Goal: Navigation & Orientation: Find specific page/section

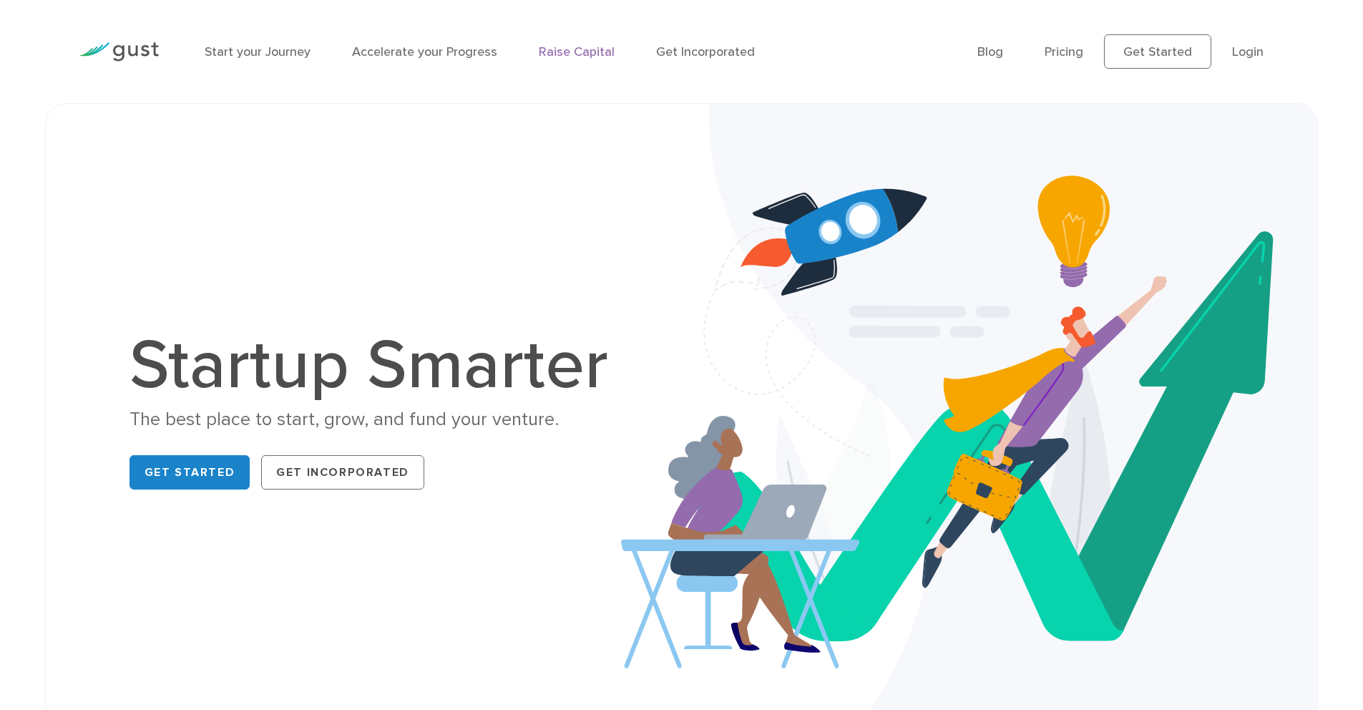
click at [573, 55] on link "Raise Capital" at bounding box center [577, 51] width 76 height 15
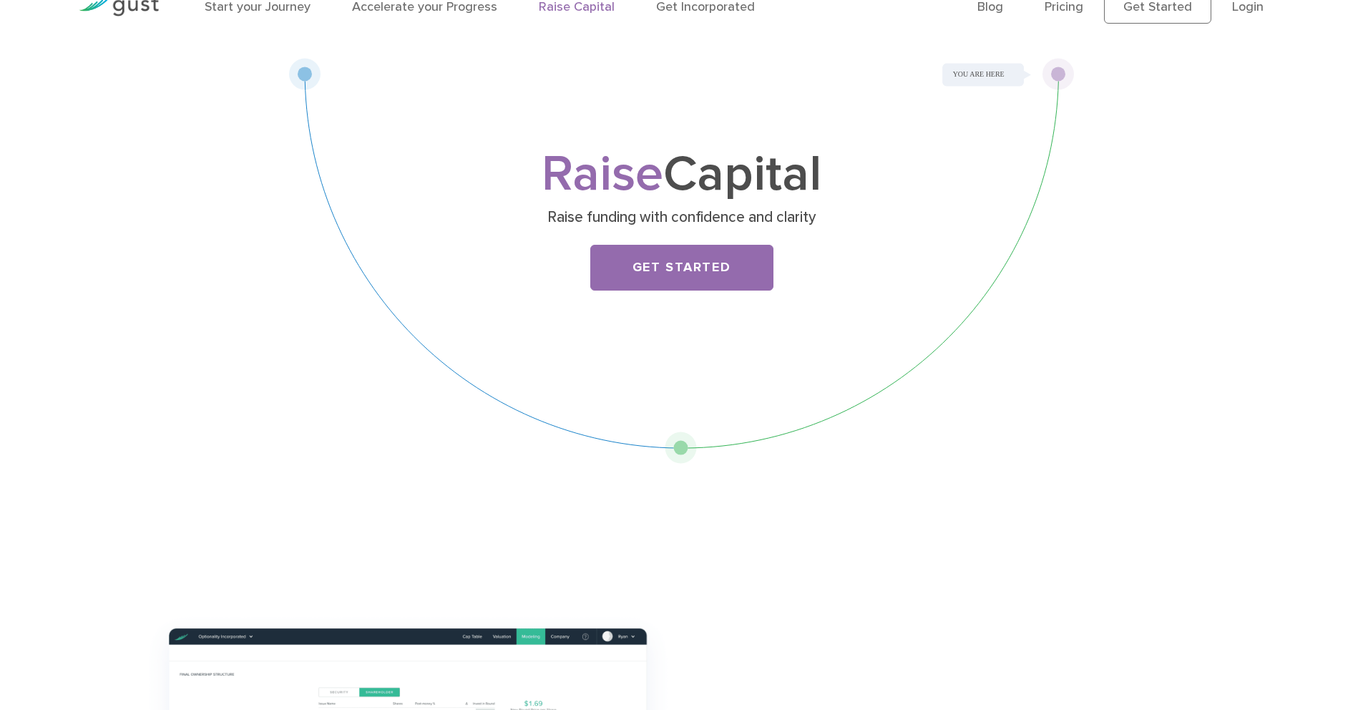
scroll to position [82, 0]
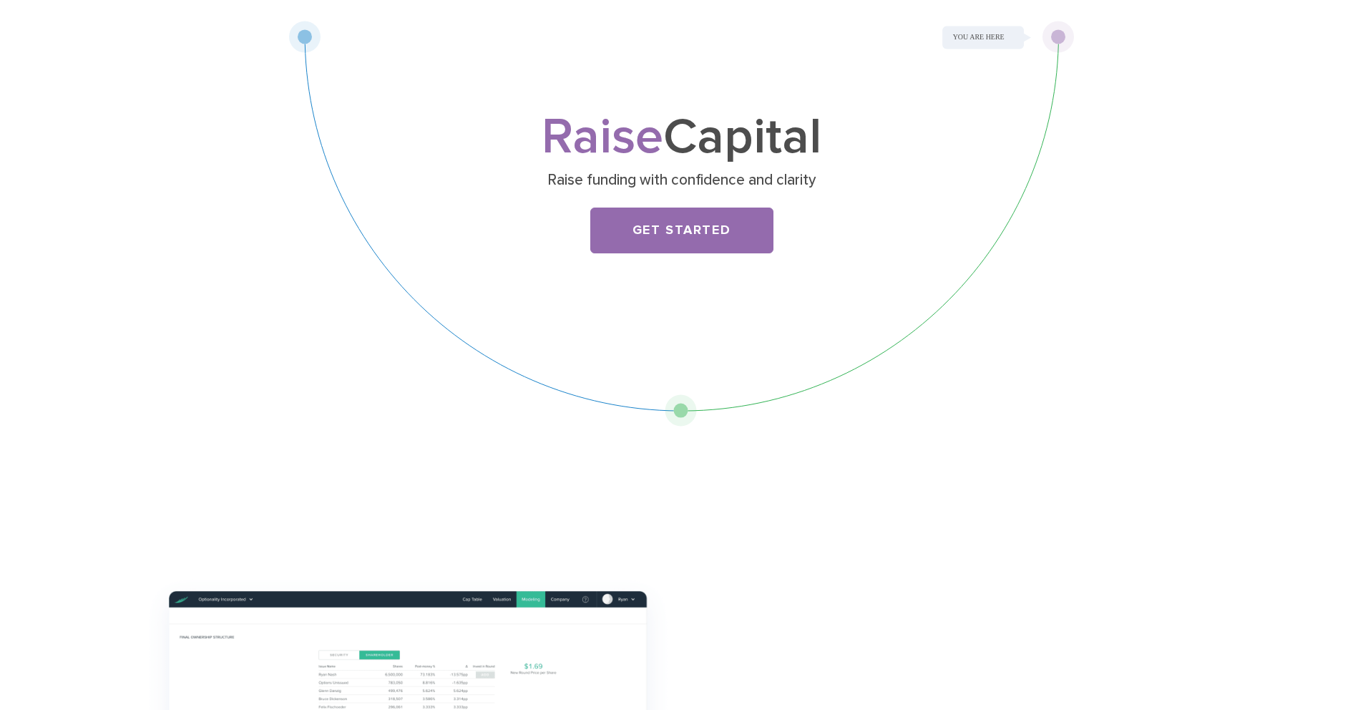
click at [979, 32] on div "Raise Capital Raise funding with confidence and clarity Get Started" at bounding box center [682, 224] width 786 height 406
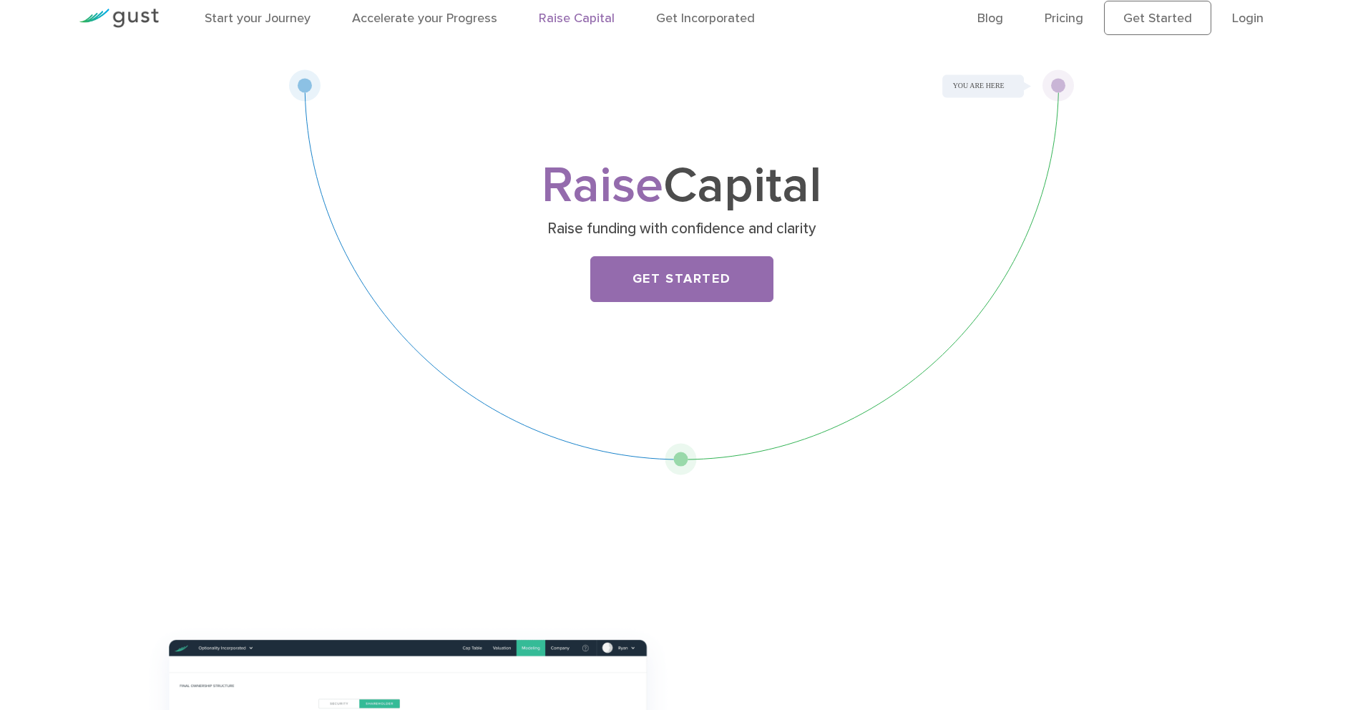
scroll to position [0, 0]
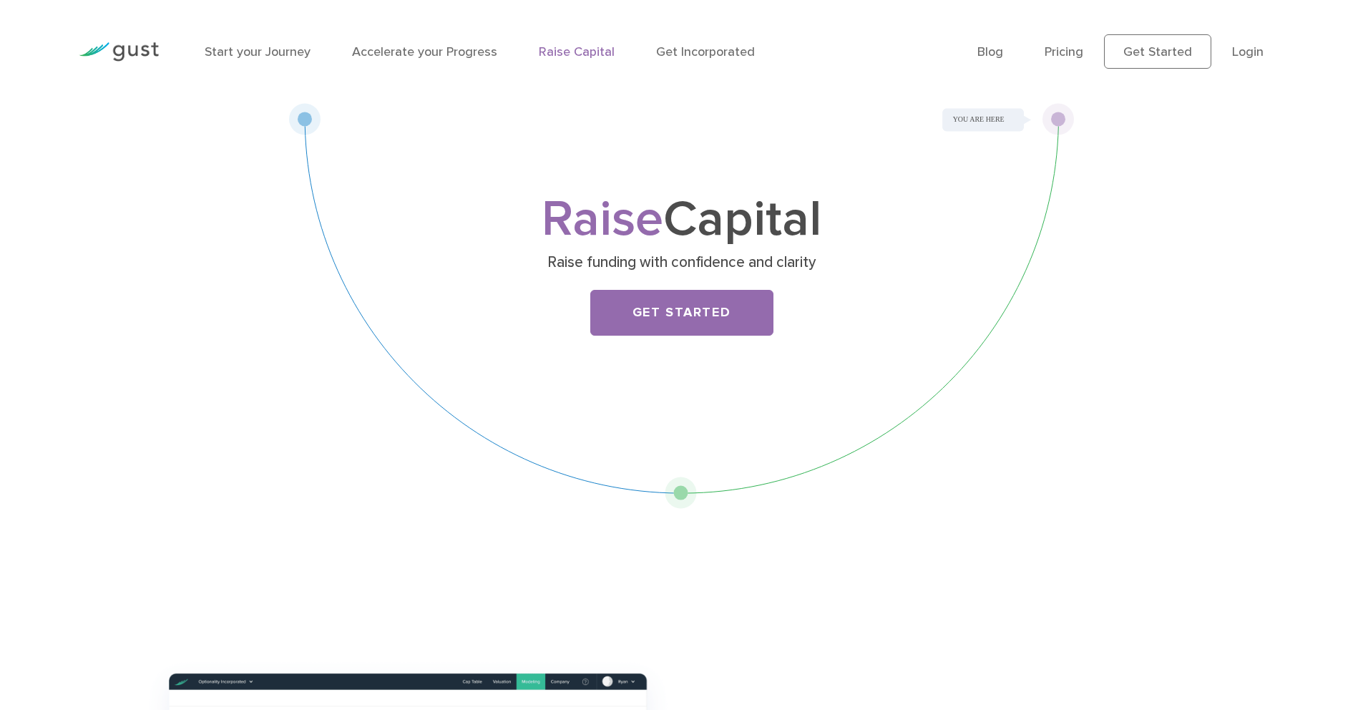
drag, startPoint x: 1049, startPoint y: 118, endPoint x: 1084, endPoint y: 118, distance: 35.1
click at [1084, 118] on div "Raise Capital Raise funding with confidence and clarity Get Started" at bounding box center [681, 306] width 1118 height 406
drag, startPoint x: 1011, startPoint y: 122, endPoint x: 895, endPoint y: 125, distance: 116.0
click at [895, 125] on div "Raise Capital Raise funding with confidence and clarity Get Started" at bounding box center [682, 306] width 786 height 406
click at [297, 113] on div "Raise Capital Raise funding with confidence and clarity Get Started" at bounding box center [682, 306] width 786 height 406
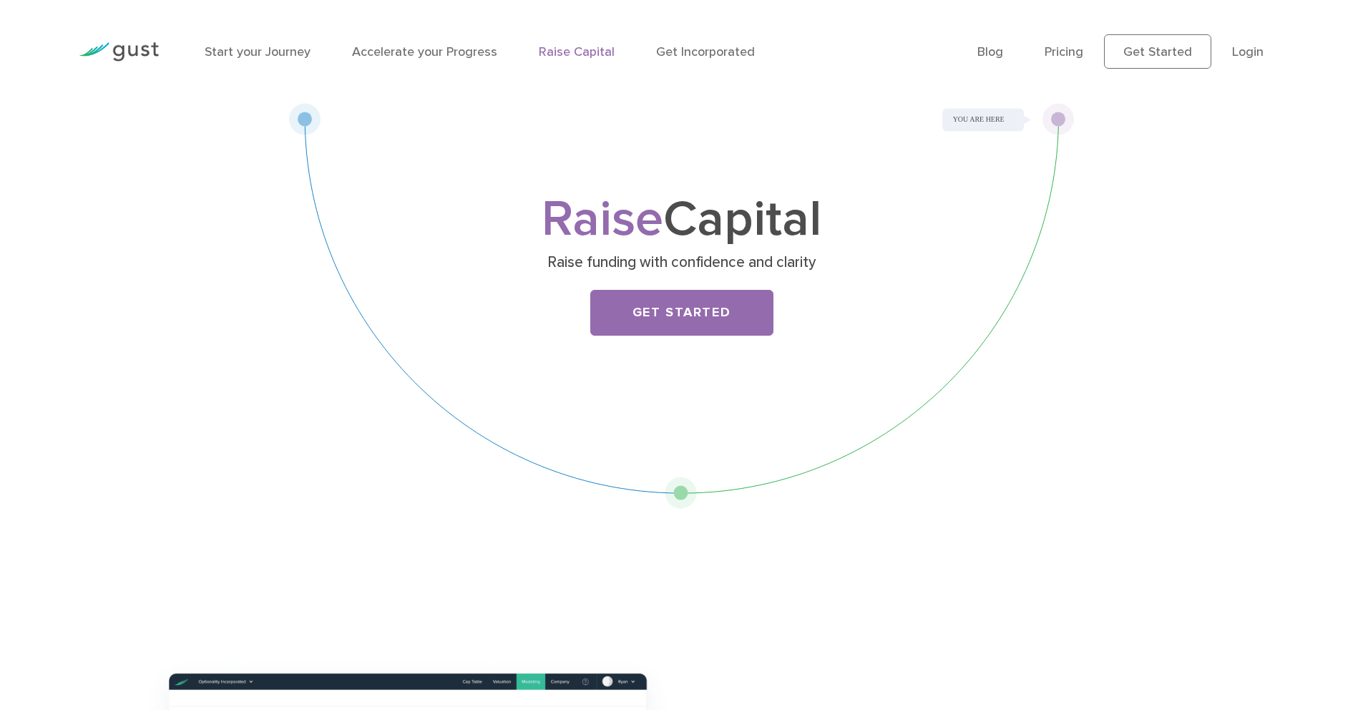
click at [309, 113] on div "Raise Capital Raise funding with confidence and clarity Get Started" at bounding box center [682, 306] width 786 height 406
click at [1061, 54] on link "Pricing" at bounding box center [1064, 51] width 39 height 15
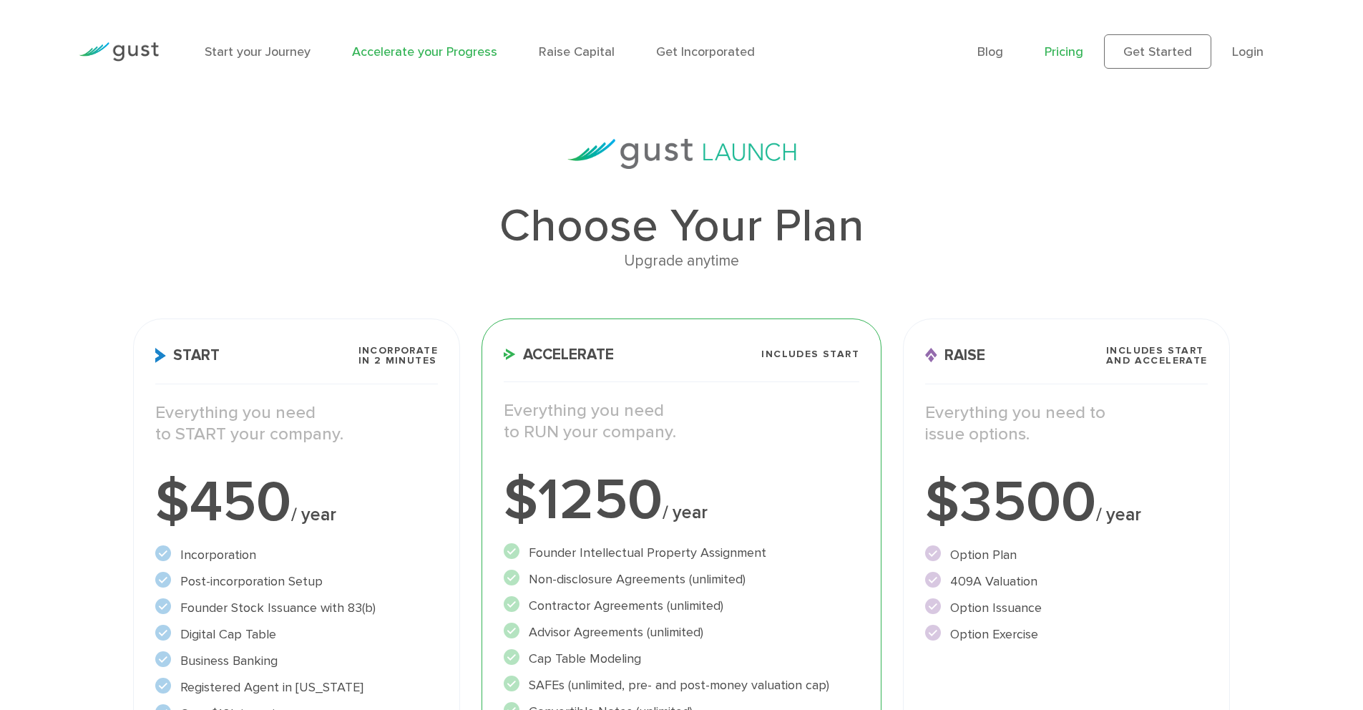
click at [404, 54] on link "Accelerate your Progress" at bounding box center [424, 51] width 145 height 15
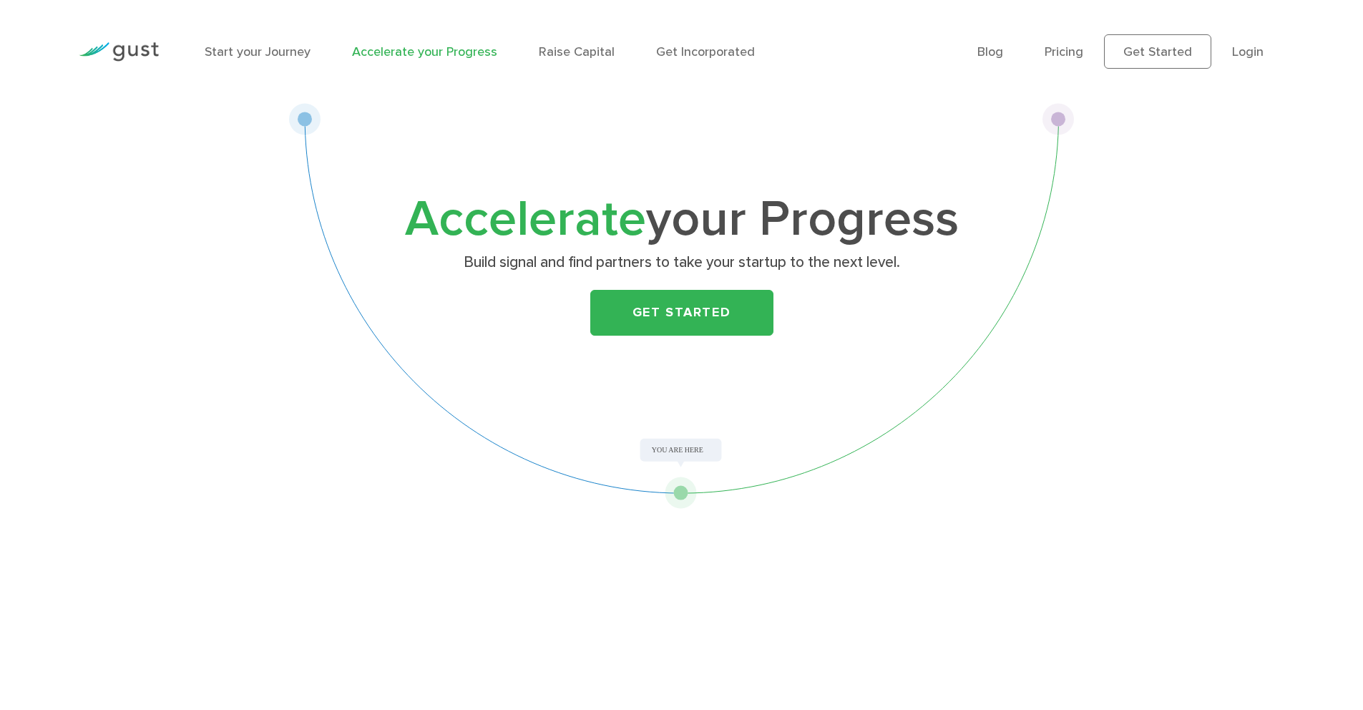
click at [560, 50] on link "Raise Capital" at bounding box center [577, 51] width 76 height 15
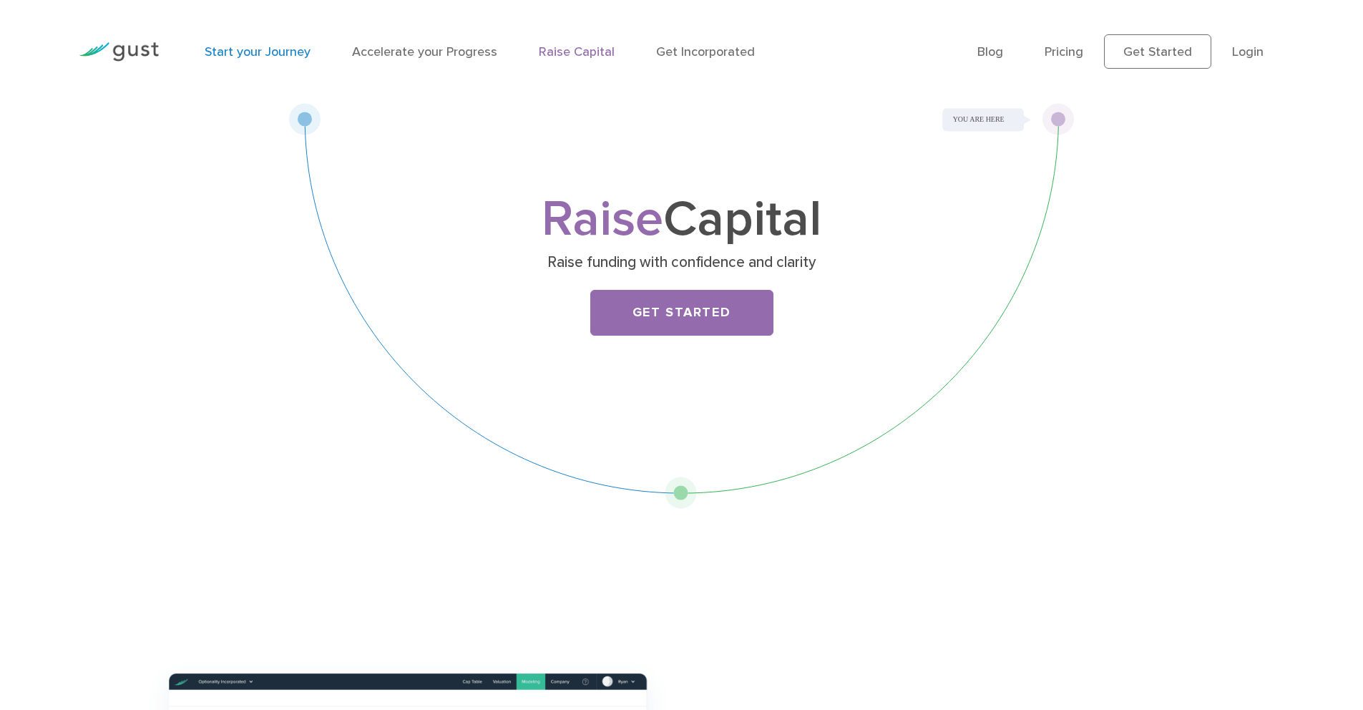
click at [273, 54] on link "Start your Journey" at bounding box center [258, 51] width 106 height 15
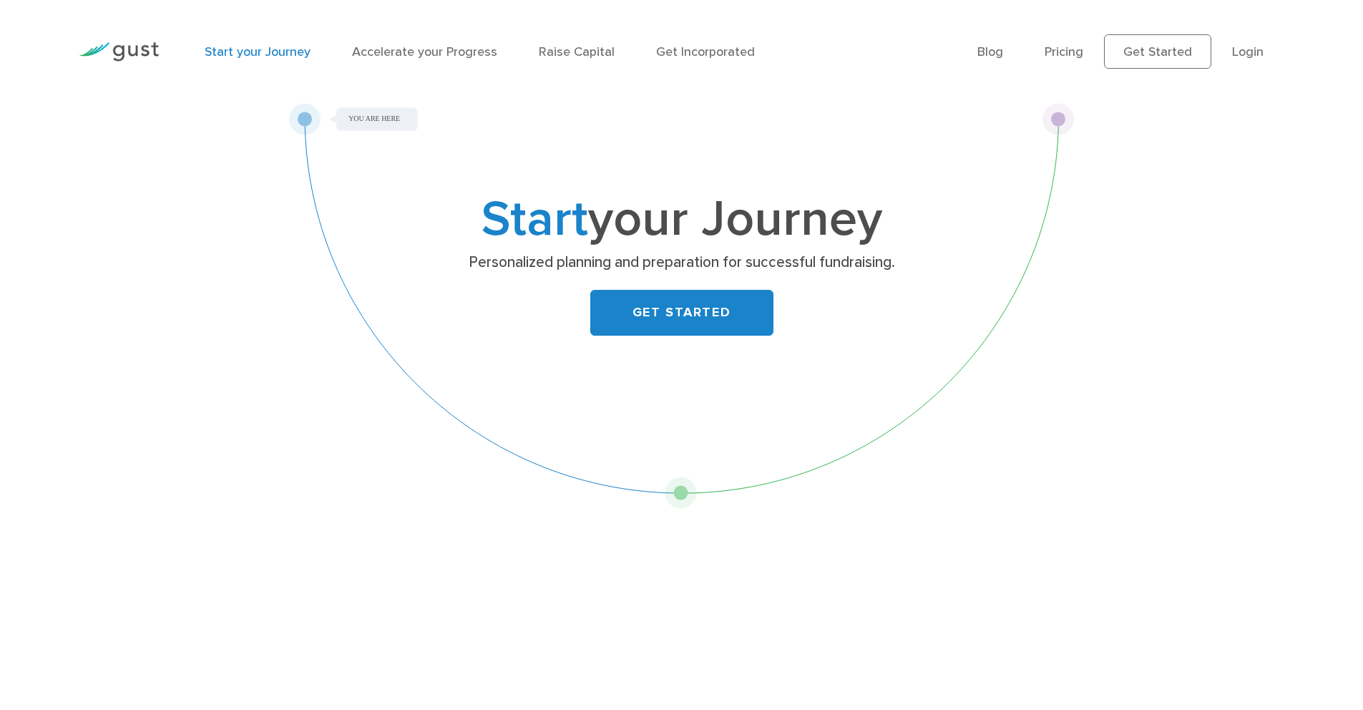
click at [728, 60] on li "Get Incorporated" at bounding box center [705, 51] width 99 height 19
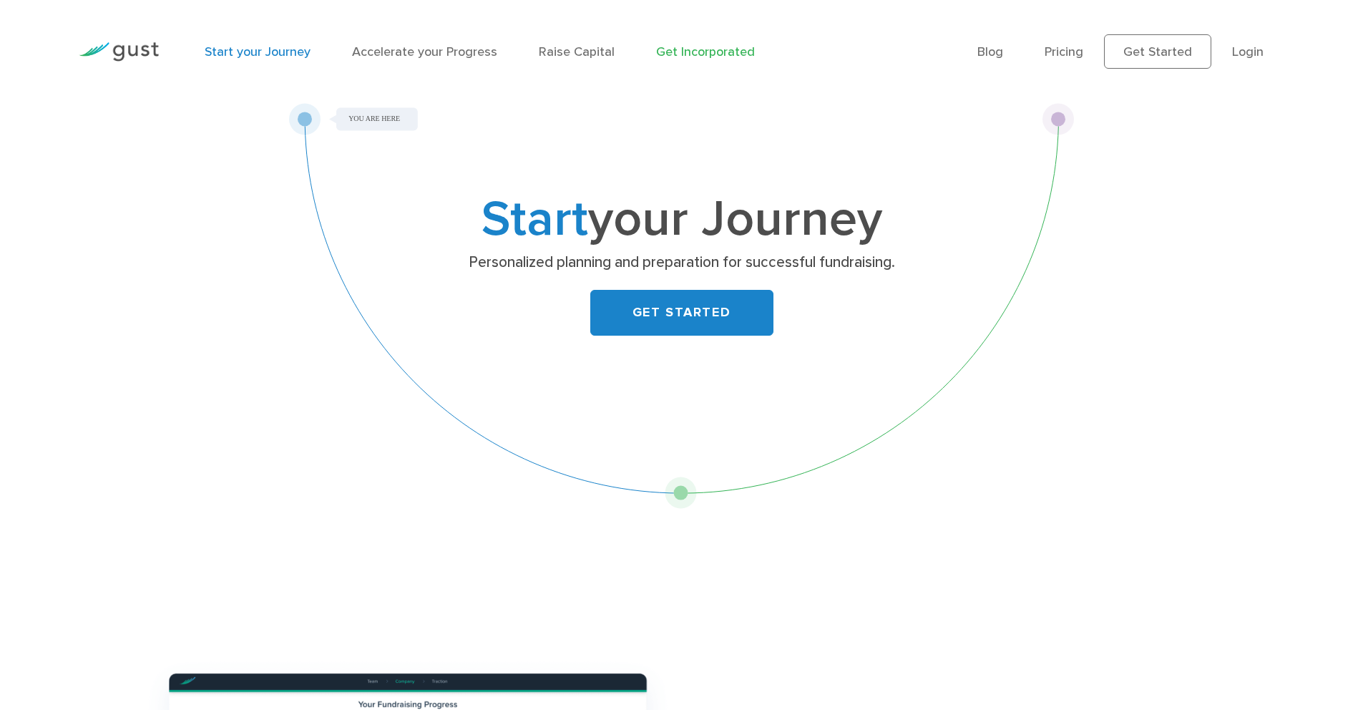
click at [730, 52] on link "Get Incorporated" at bounding box center [705, 51] width 99 height 15
